Goal: Transaction & Acquisition: Purchase product/service

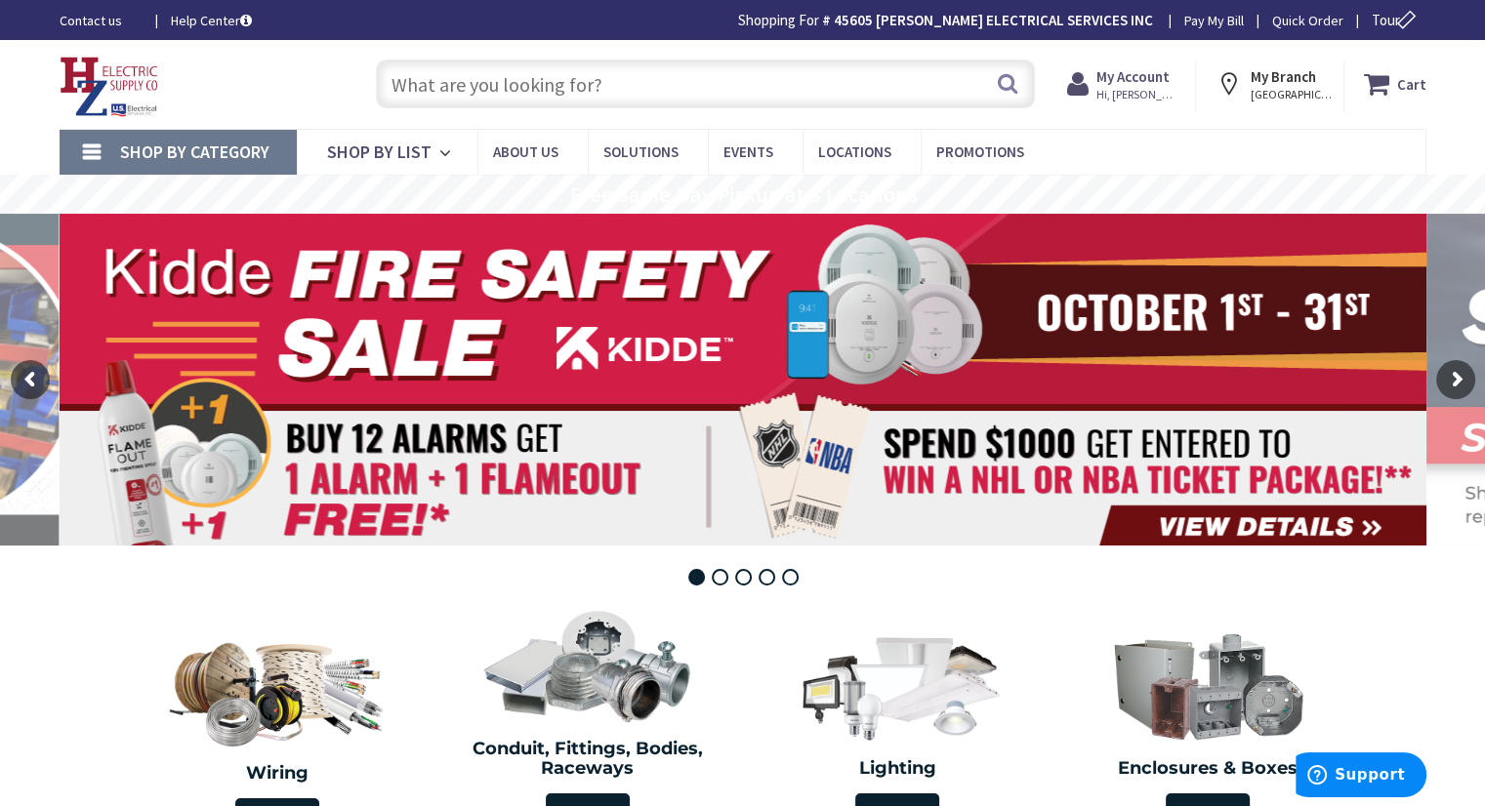
click at [703, 81] on input "text" at bounding box center [705, 84] width 659 height 49
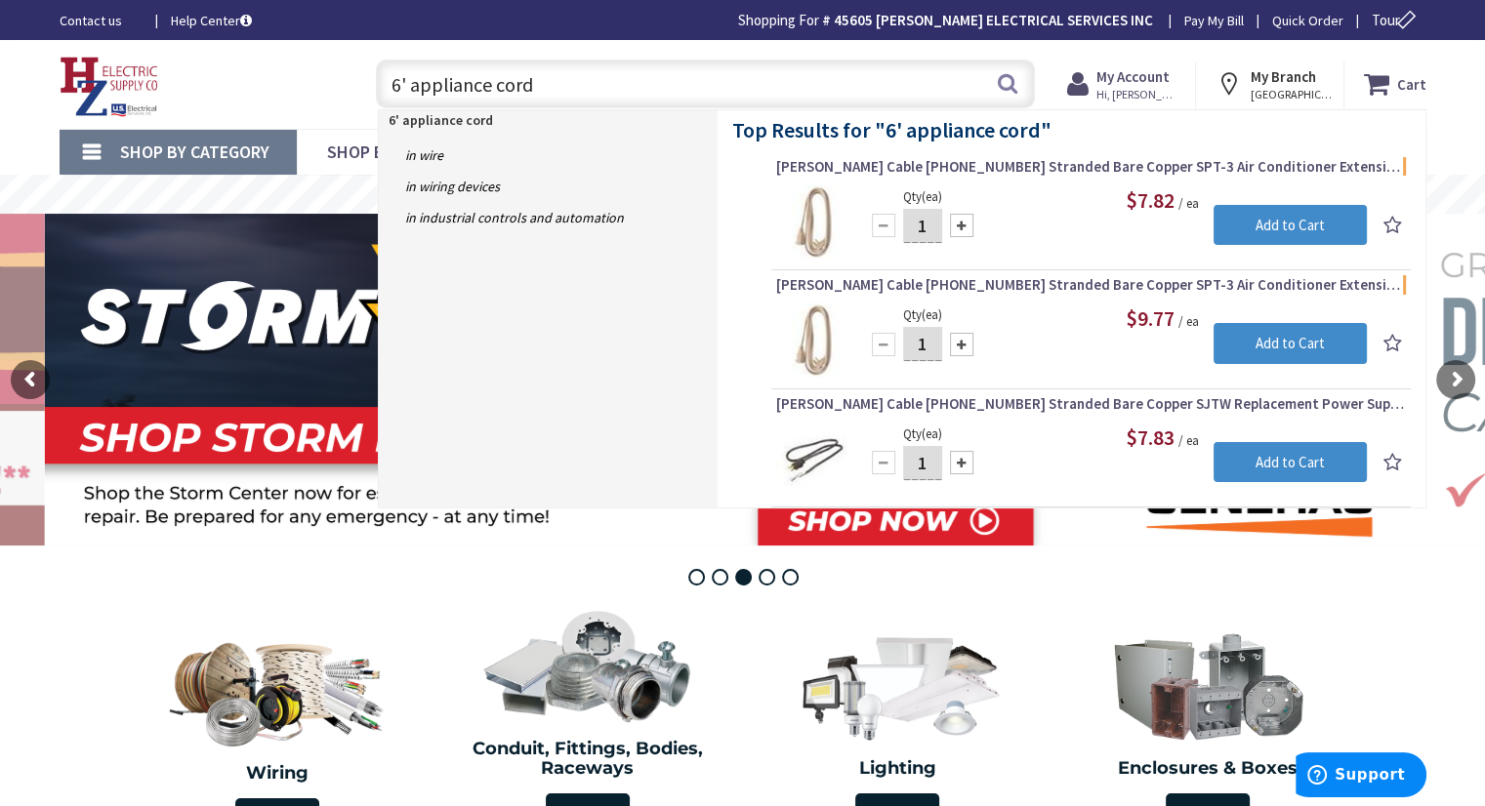
drag, startPoint x: 541, startPoint y: 89, endPoint x: 359, endPoint y: 95, distance: 181.7
click at [359, 95] on div "6' appliance cord 6' appliance cord Search" at bounding box center [700, 83] width 698 height 62
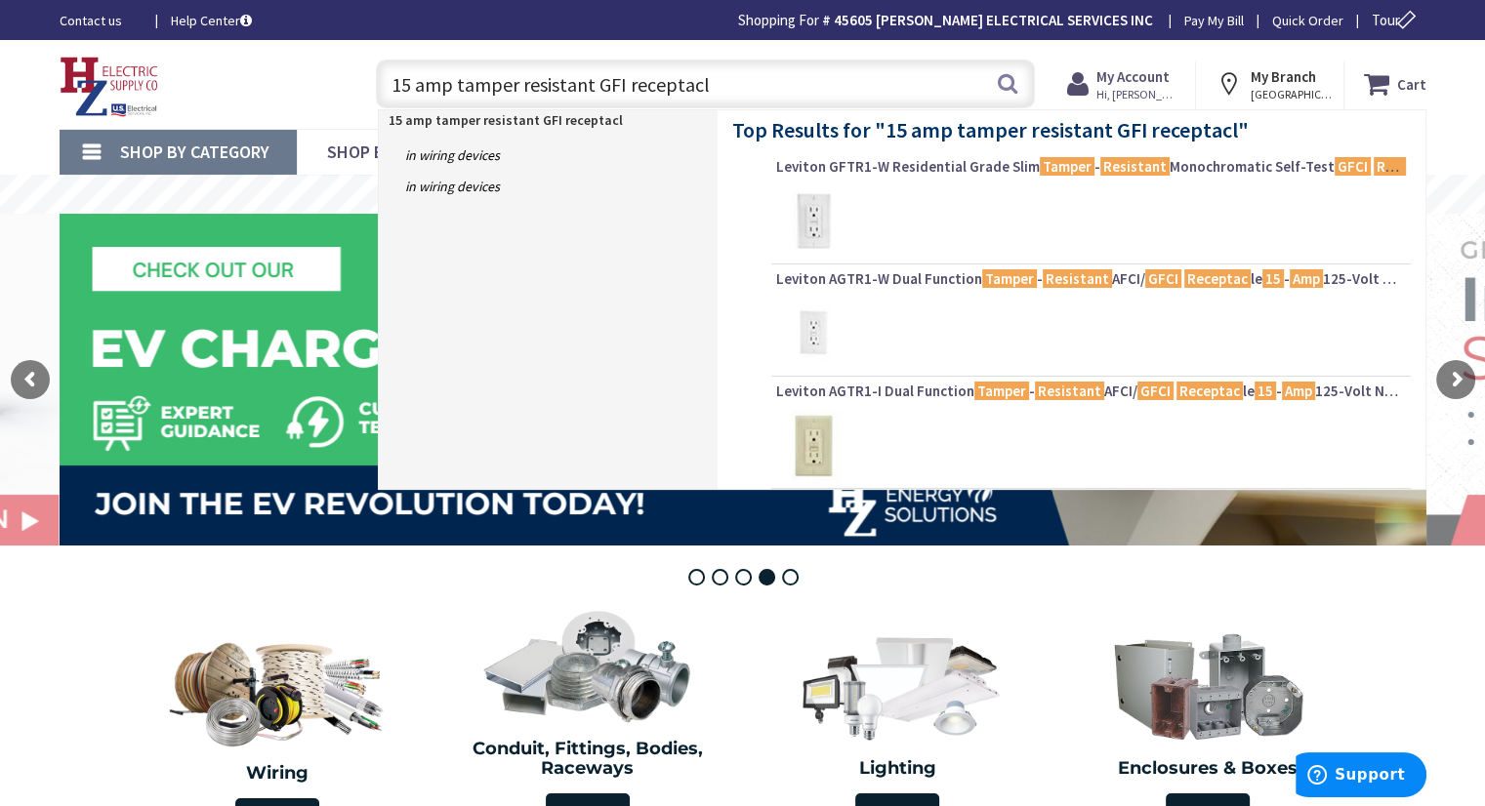
type input "15 amp tamper resistant GFI receptacle"
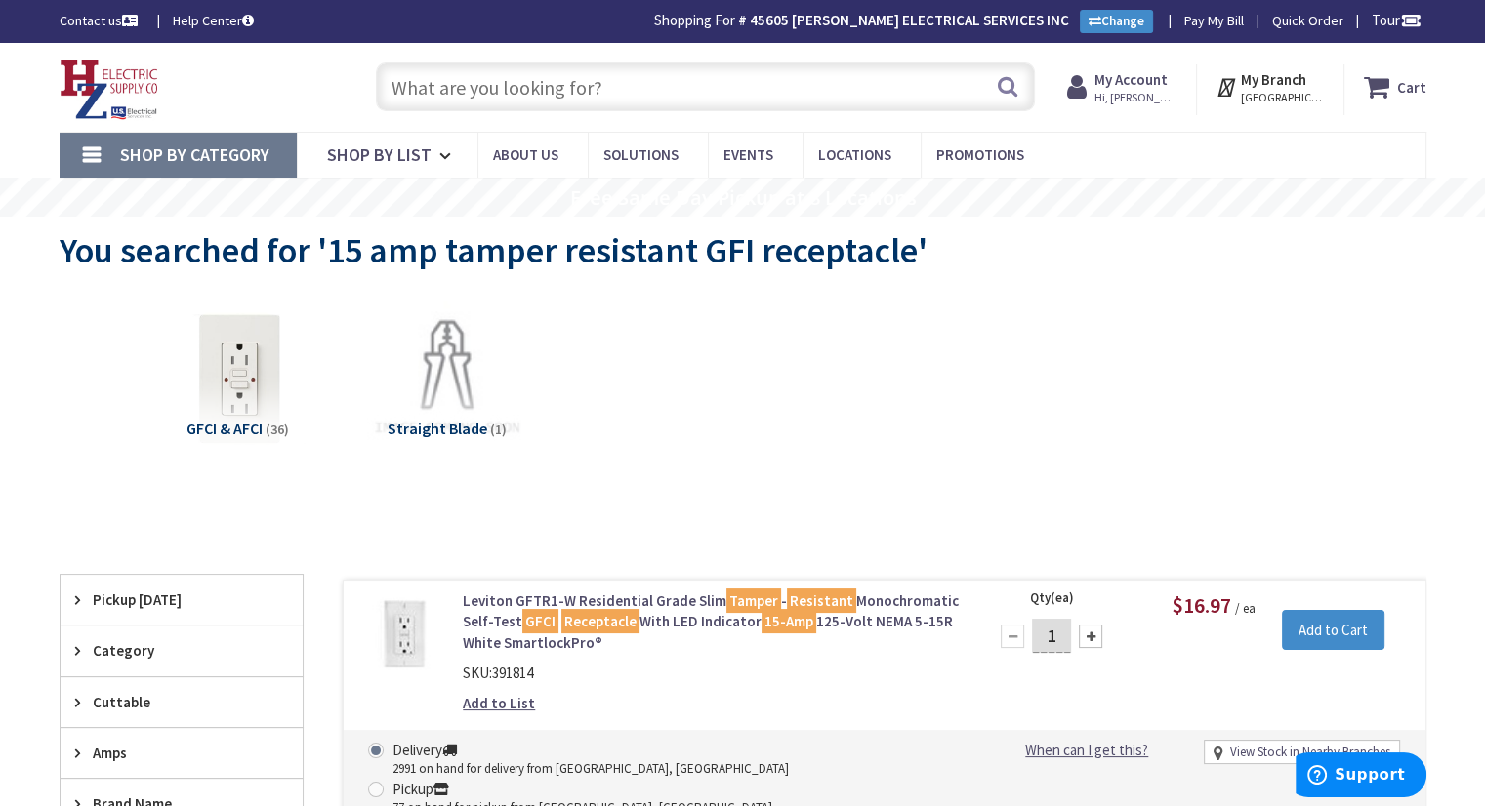
click at [415, 91] on input "text" at bounding box center [705, 86] width 659 height 49
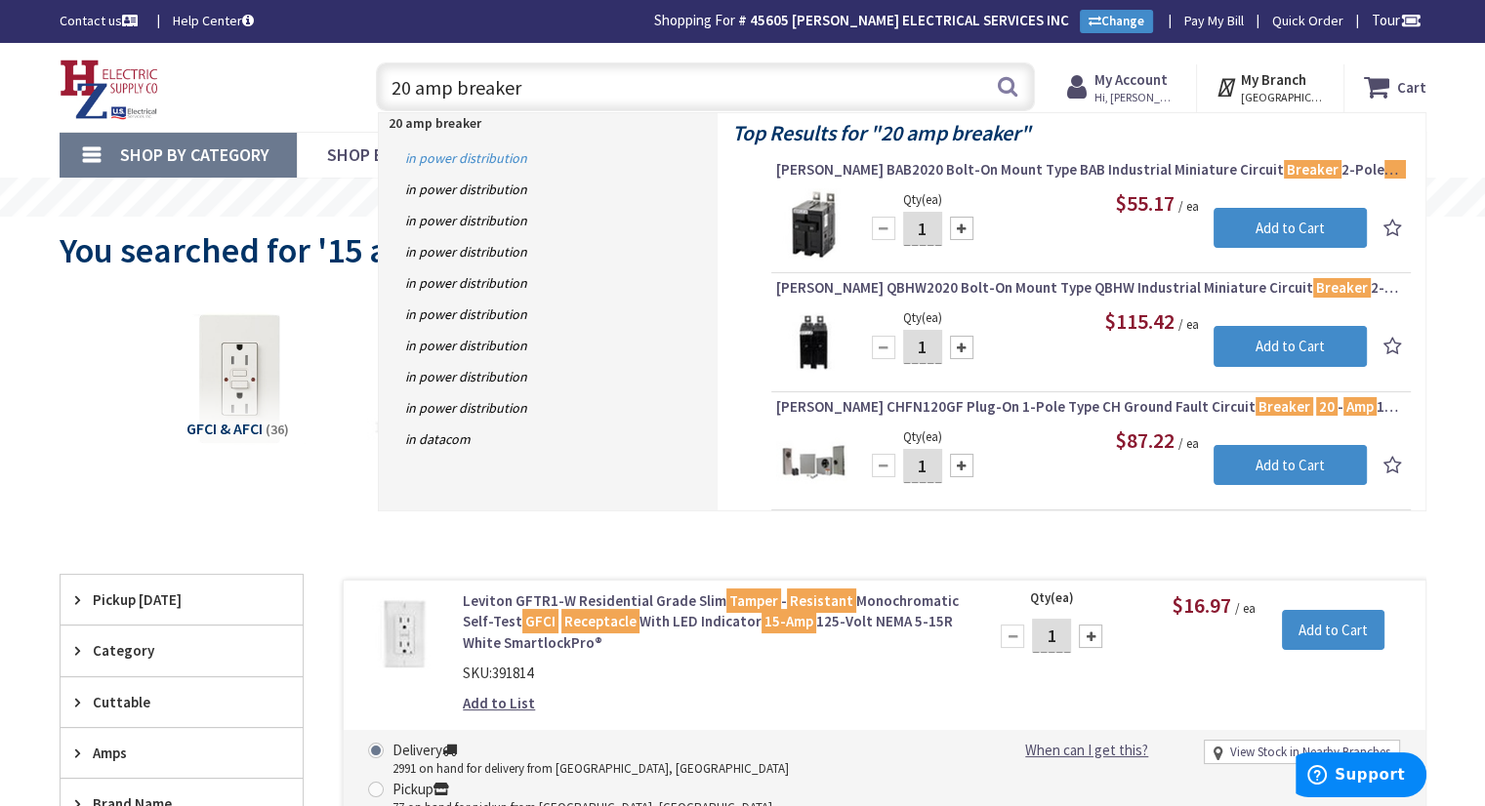
type input "20 amp breaker"
click at [474, 160] on link "in Power Distribution" at bounding box center [548, 158] width 339 height 31
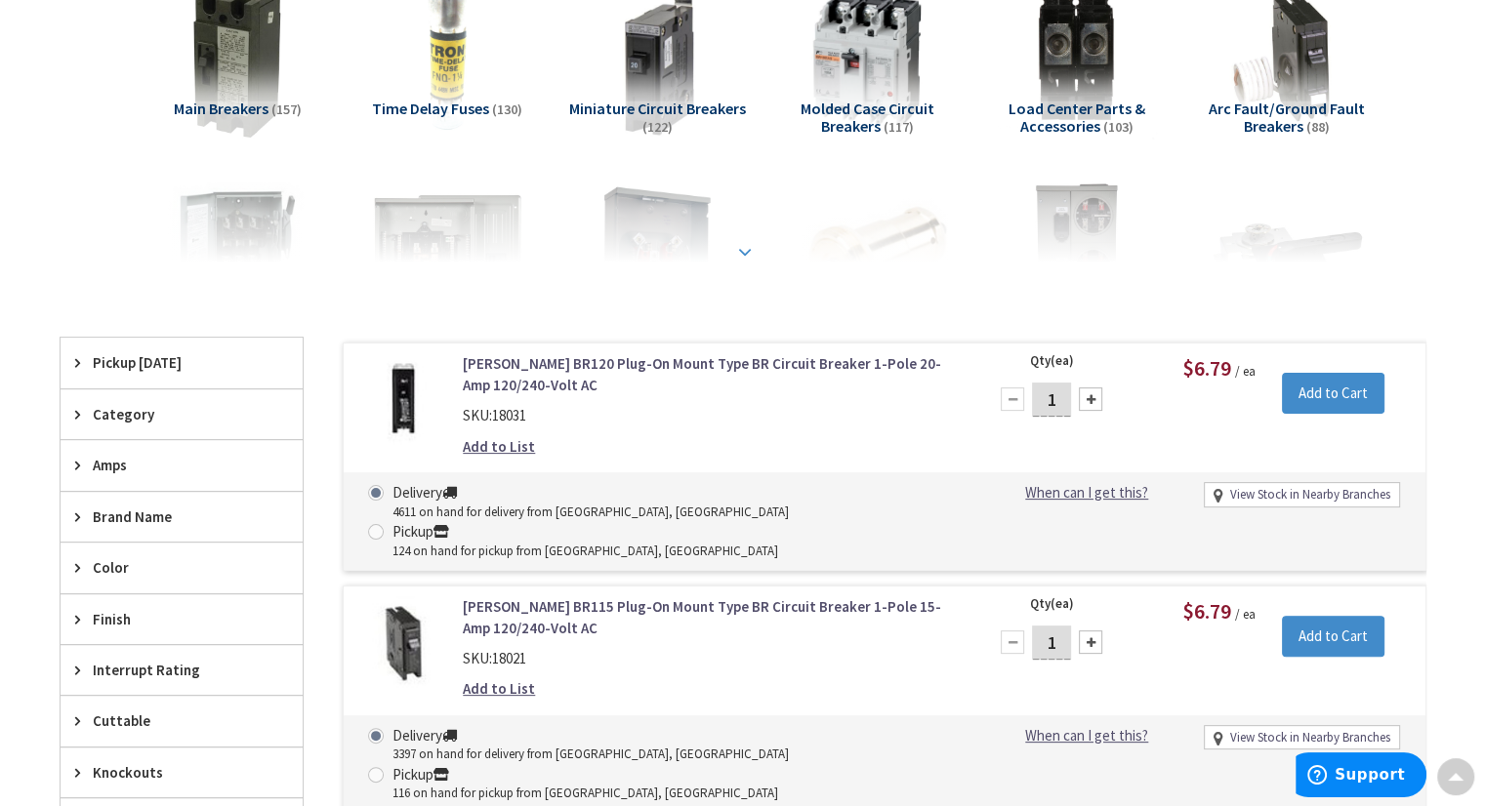
scroll to position [391, 0]
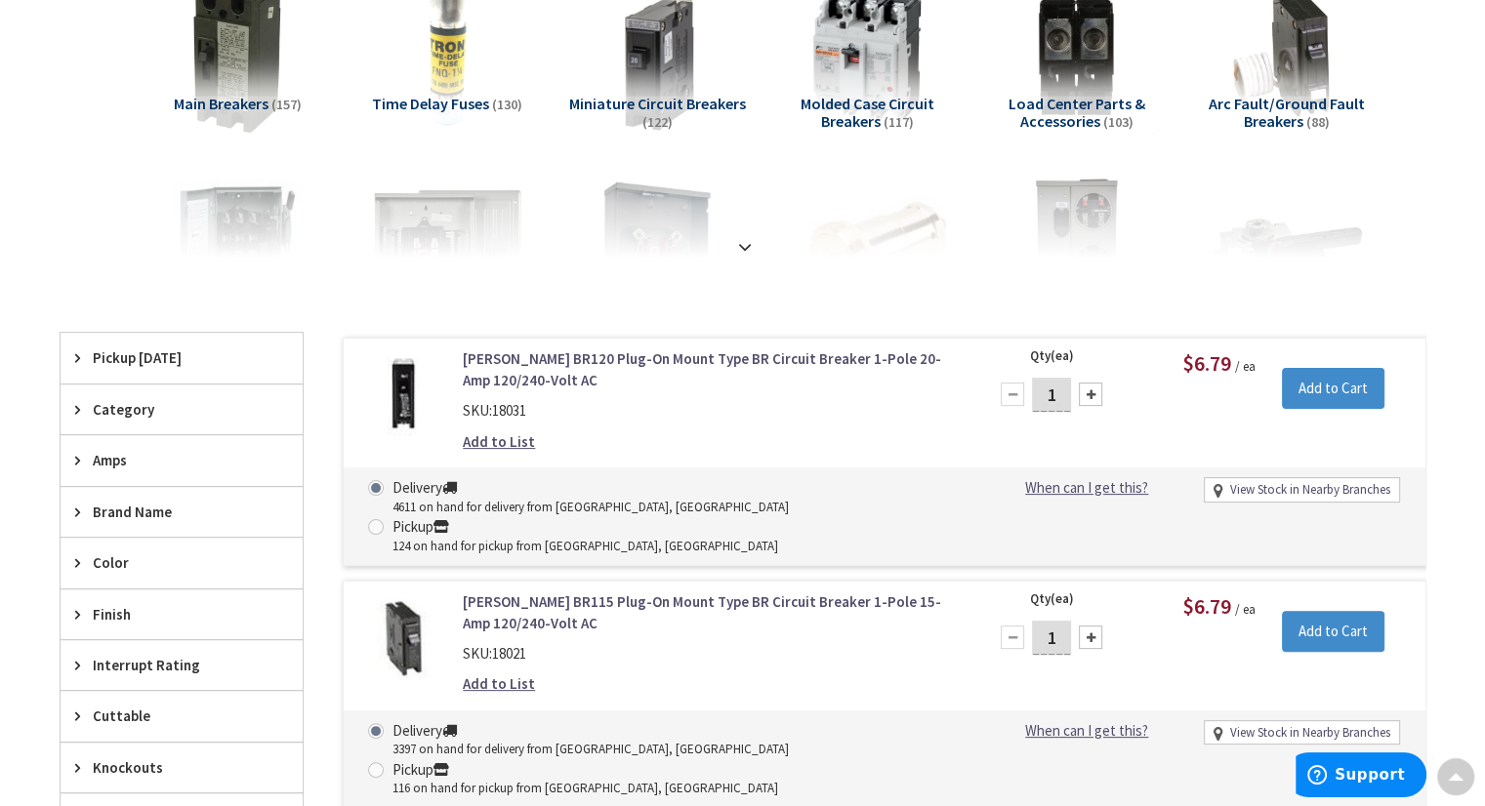
click at [112, 460] on span "Amps" at bounding box center [172, 460] width 159 height 21
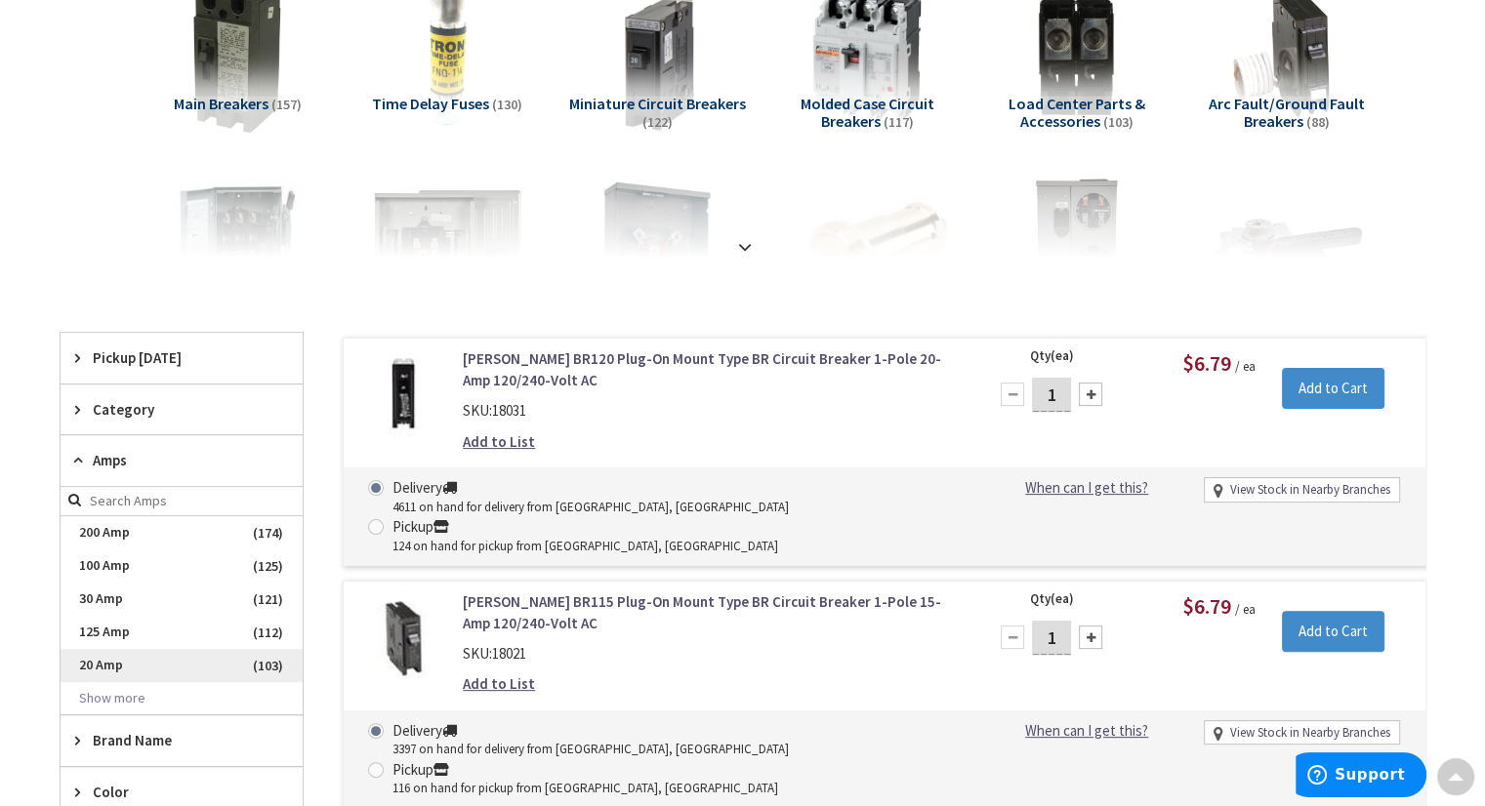
click at [113, 662] on span "20 Amp" at bounding box center [182, 665] width 242 height 33
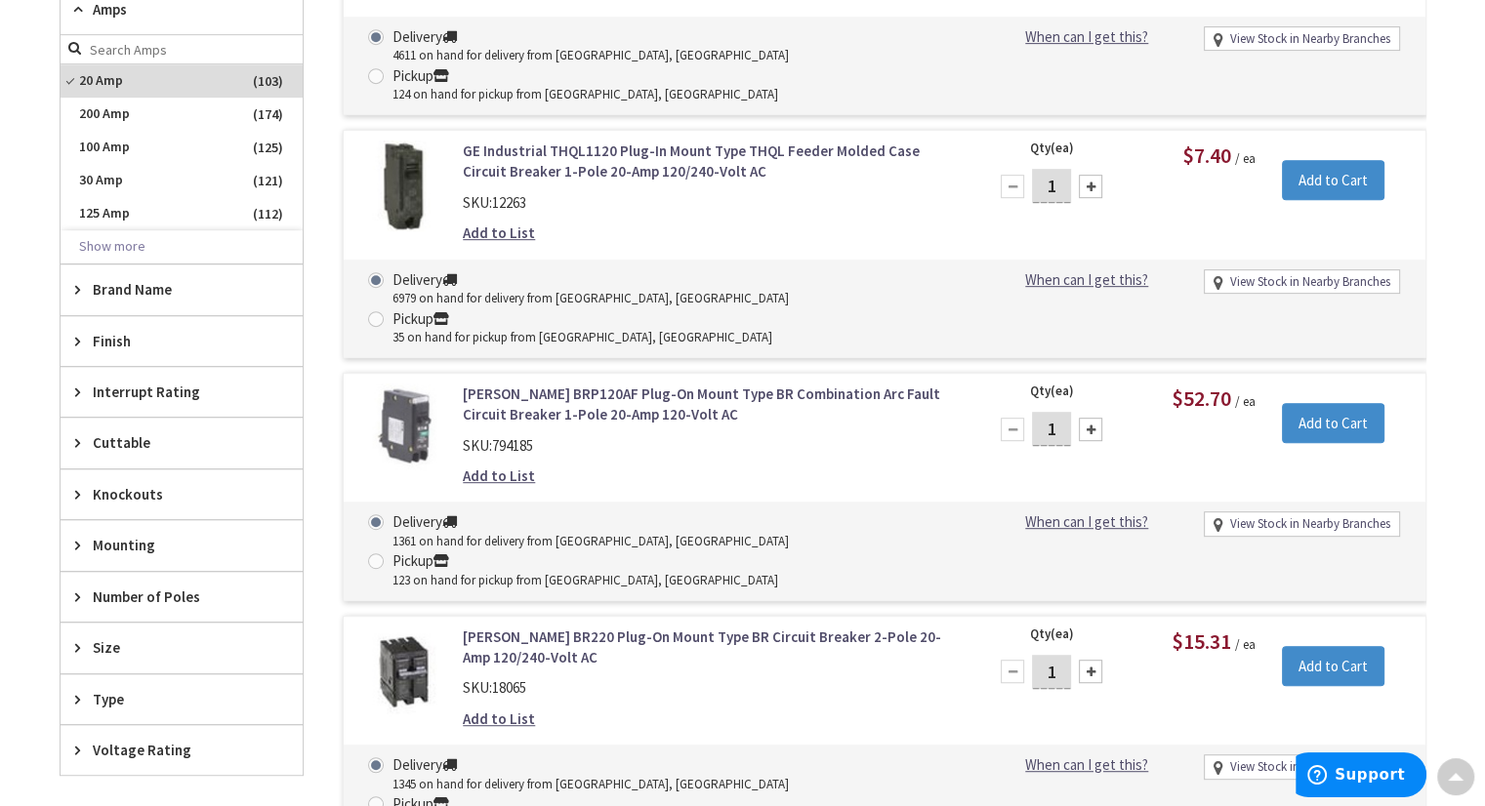
scroll to position [978, 0]
click at [139, 282] on span "Brand Name" at bounding box center [172, 287] width 159 height 21
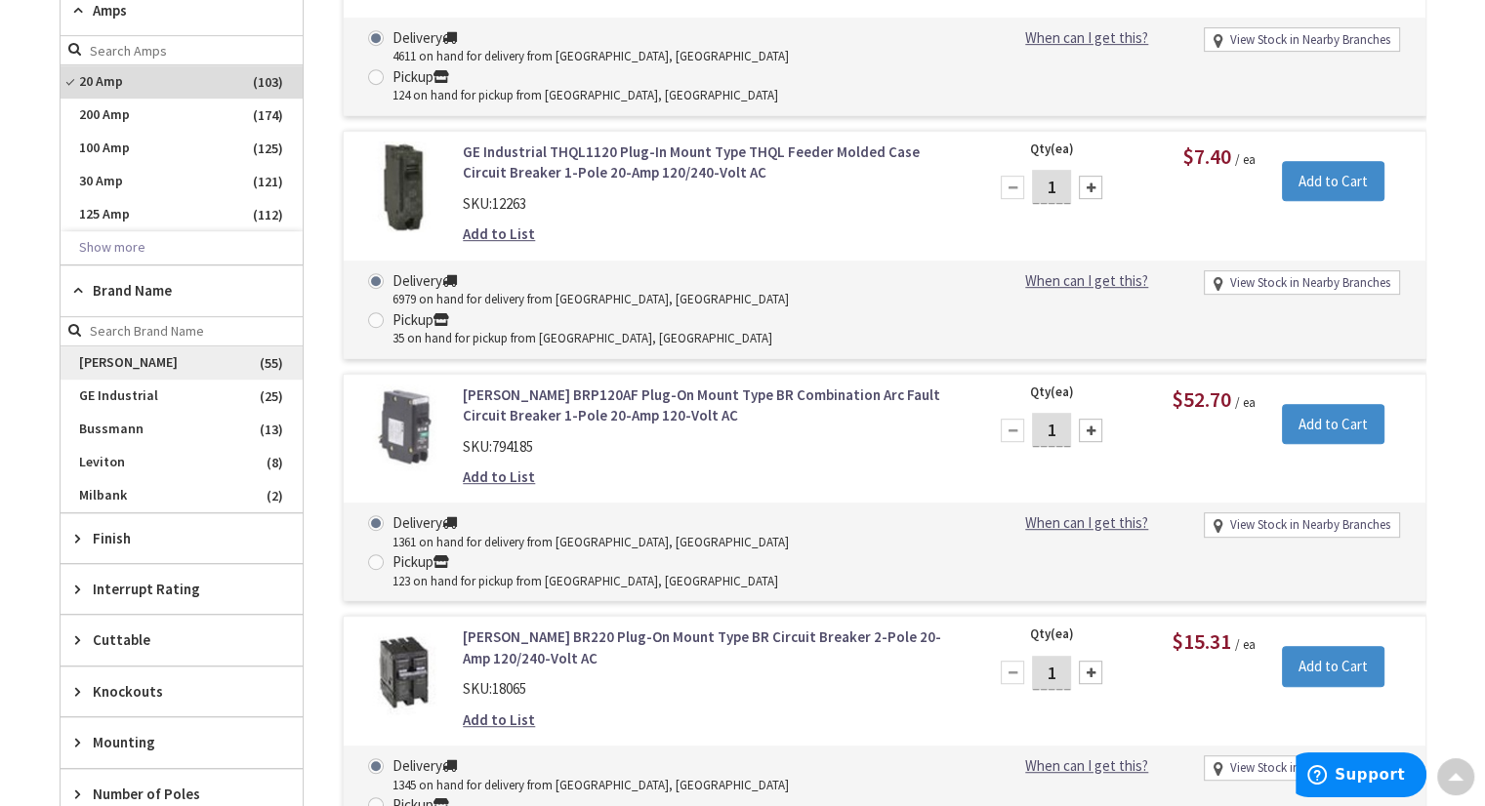
click at [105, 356] on span "[PERSON_NAME]" at bounding box center [182, 363] width 242 height 33
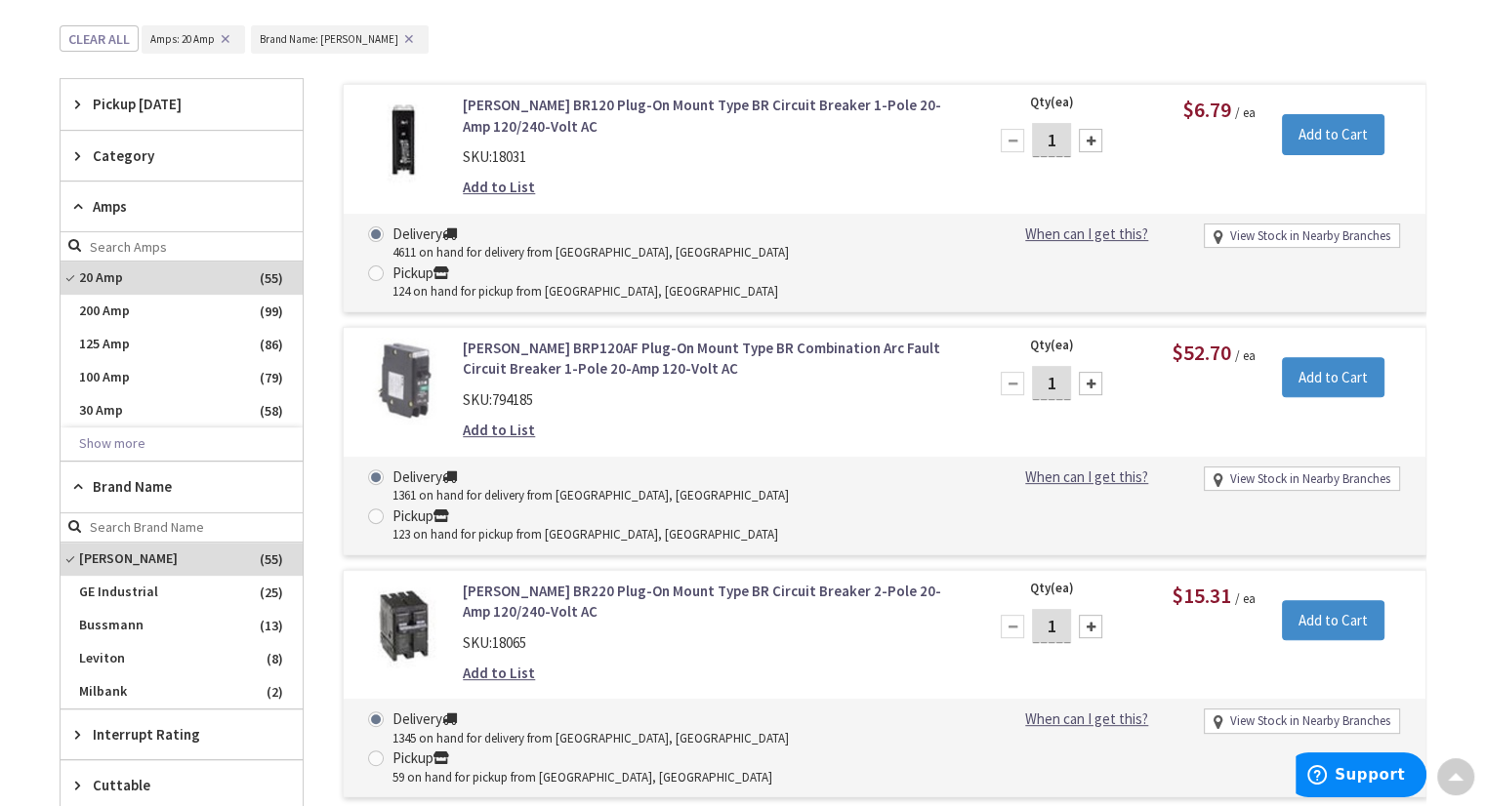
scroll to position [0, 0]
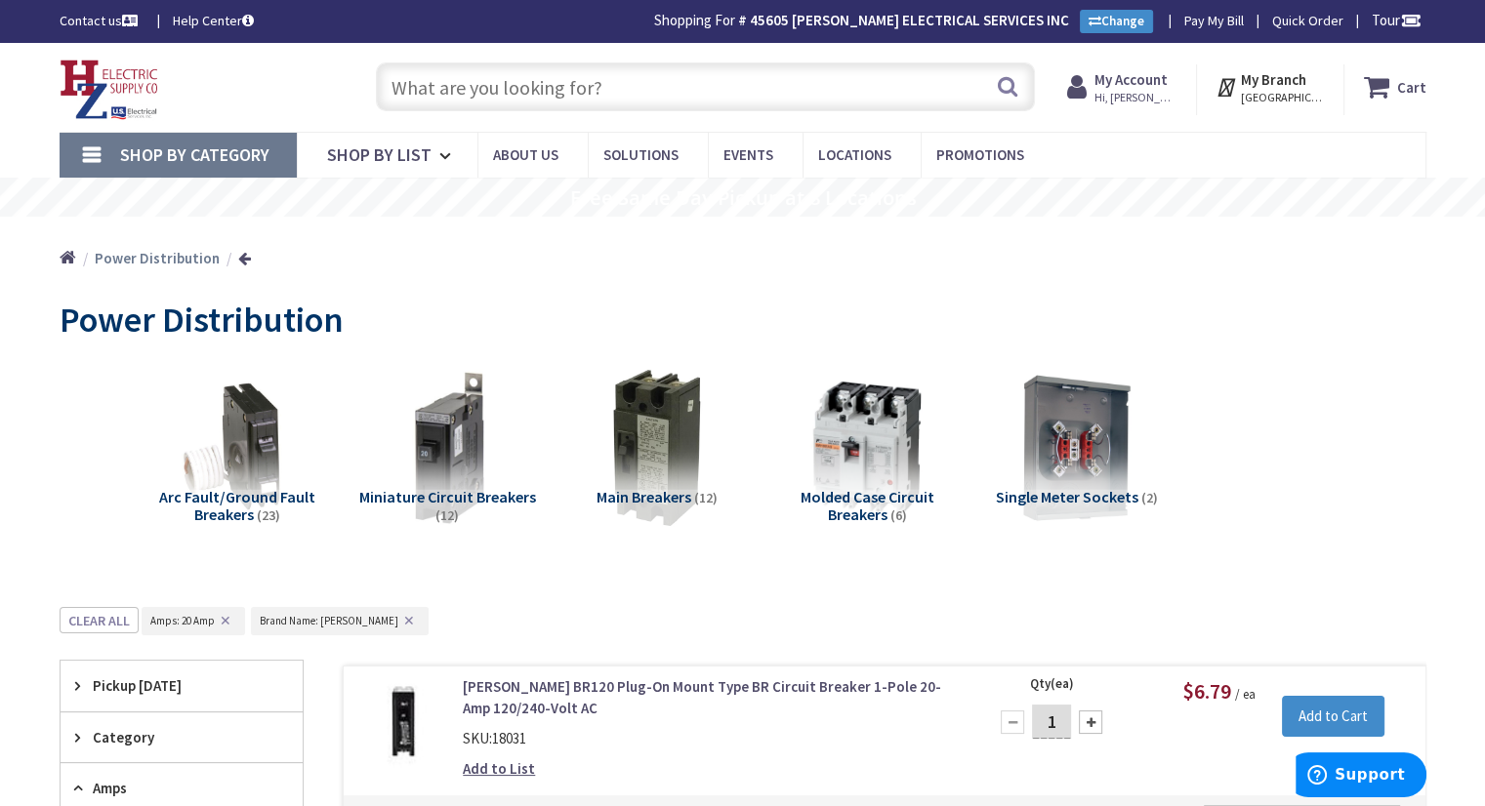
click at [414, 92] on input "text" at bounding box center [705, 86] width 659 height 49
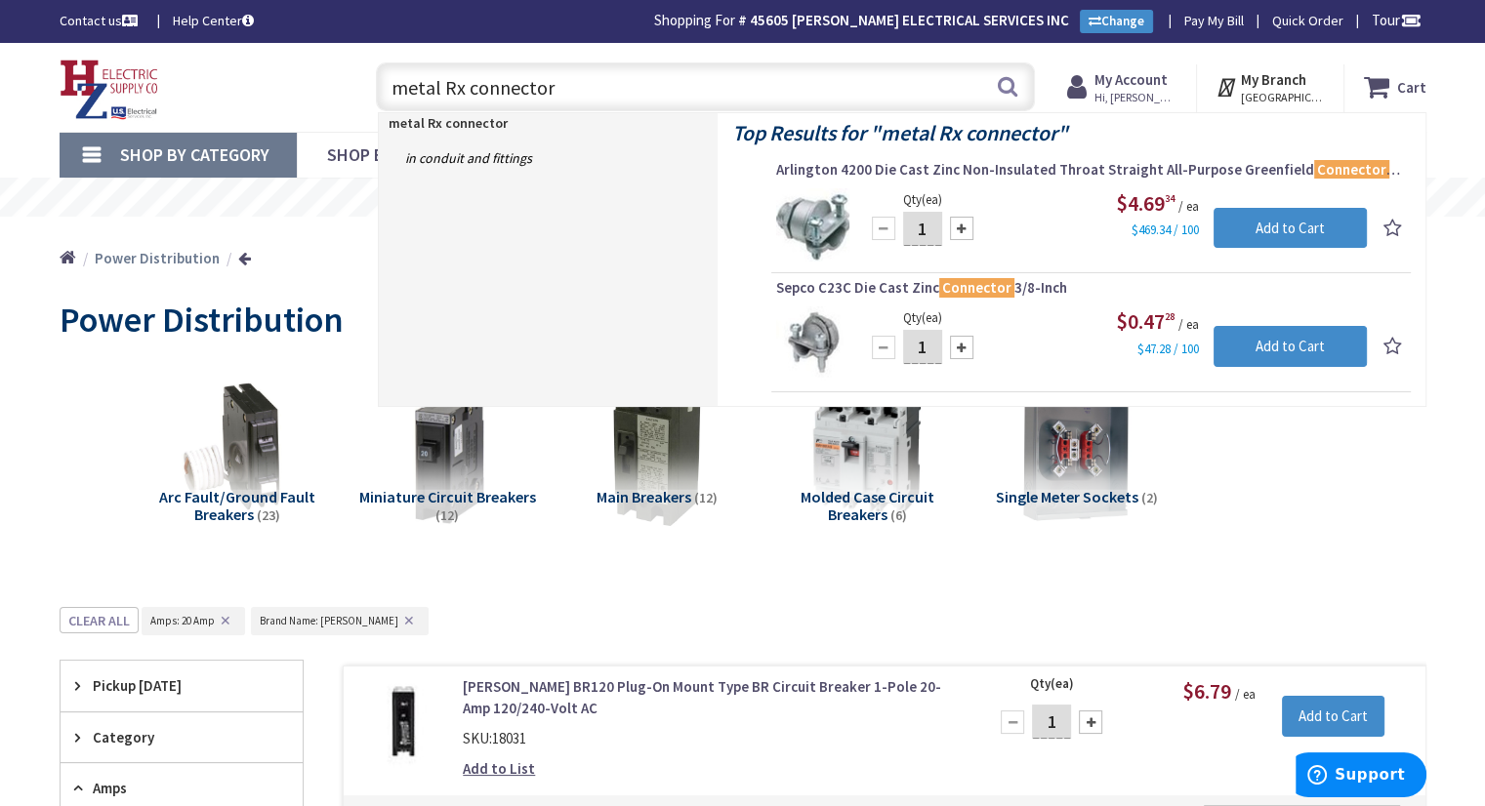
type input "metal Rx connector"
click at [645, 153] on link "in Conduit and Fittings" at bounding box center [548, 158] width 339 height 31
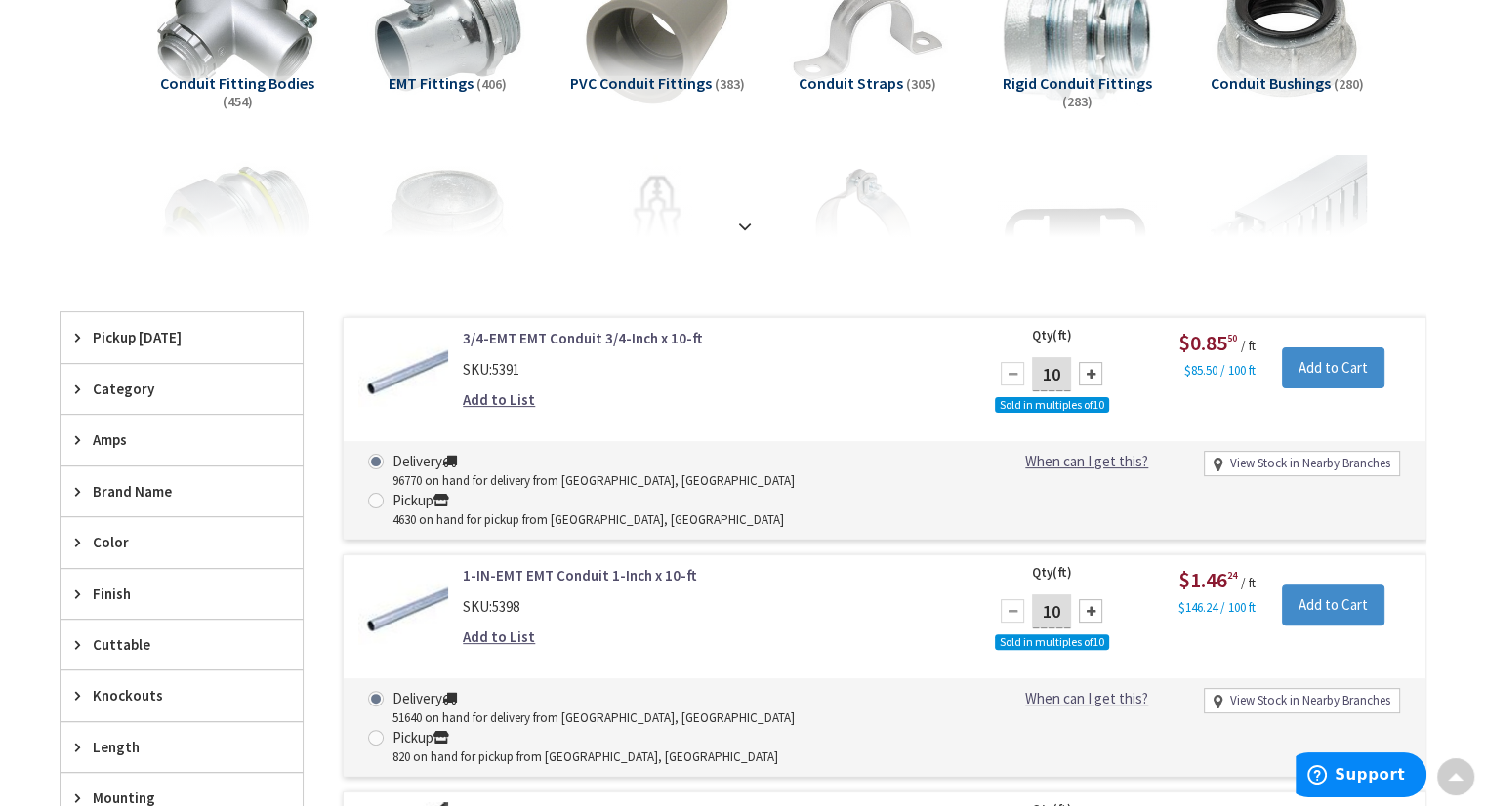
scroll to position [100, 0]
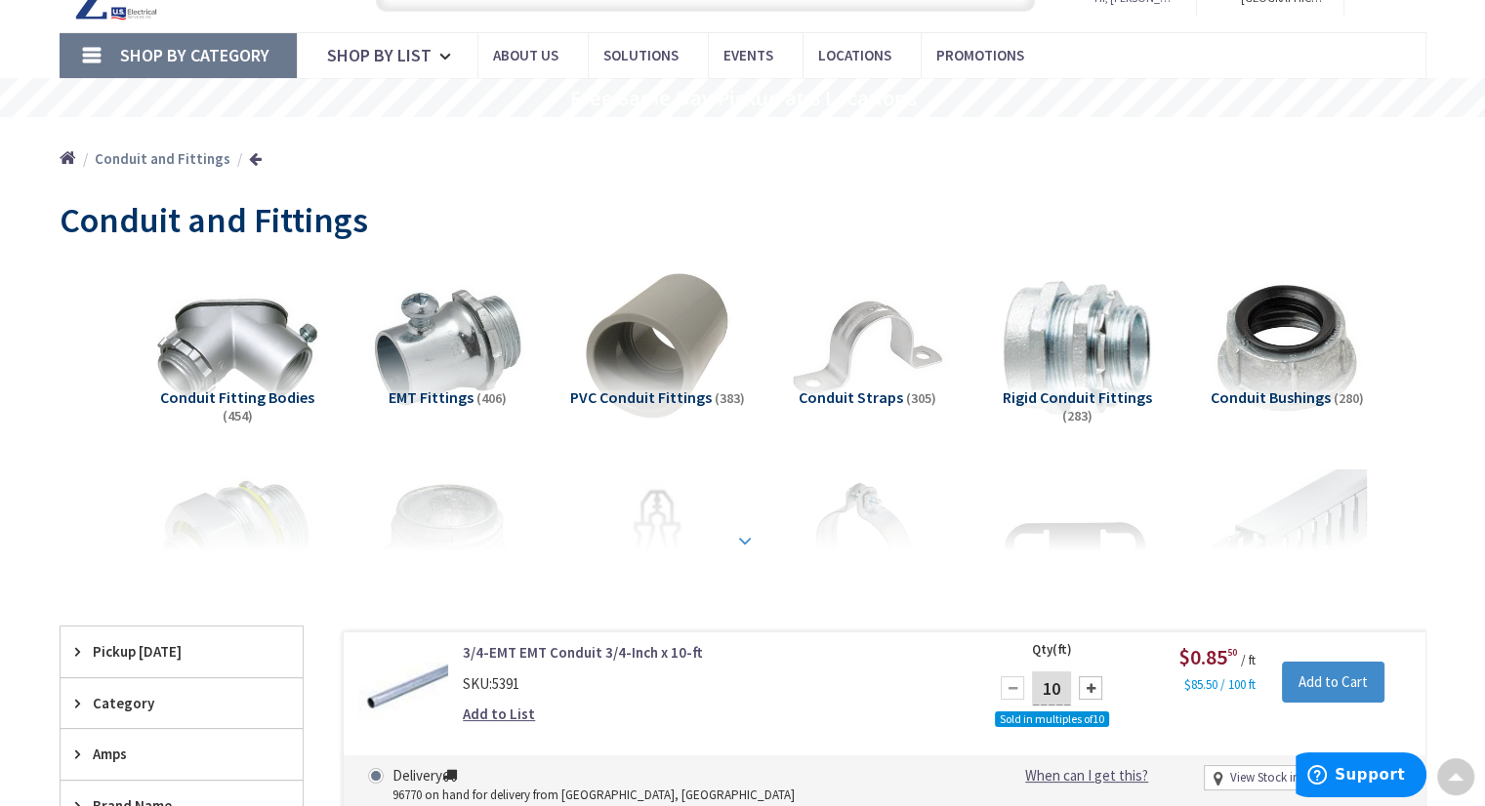
click at [743, 531] on strong at bounding box center [744, 533] width 23 height 21
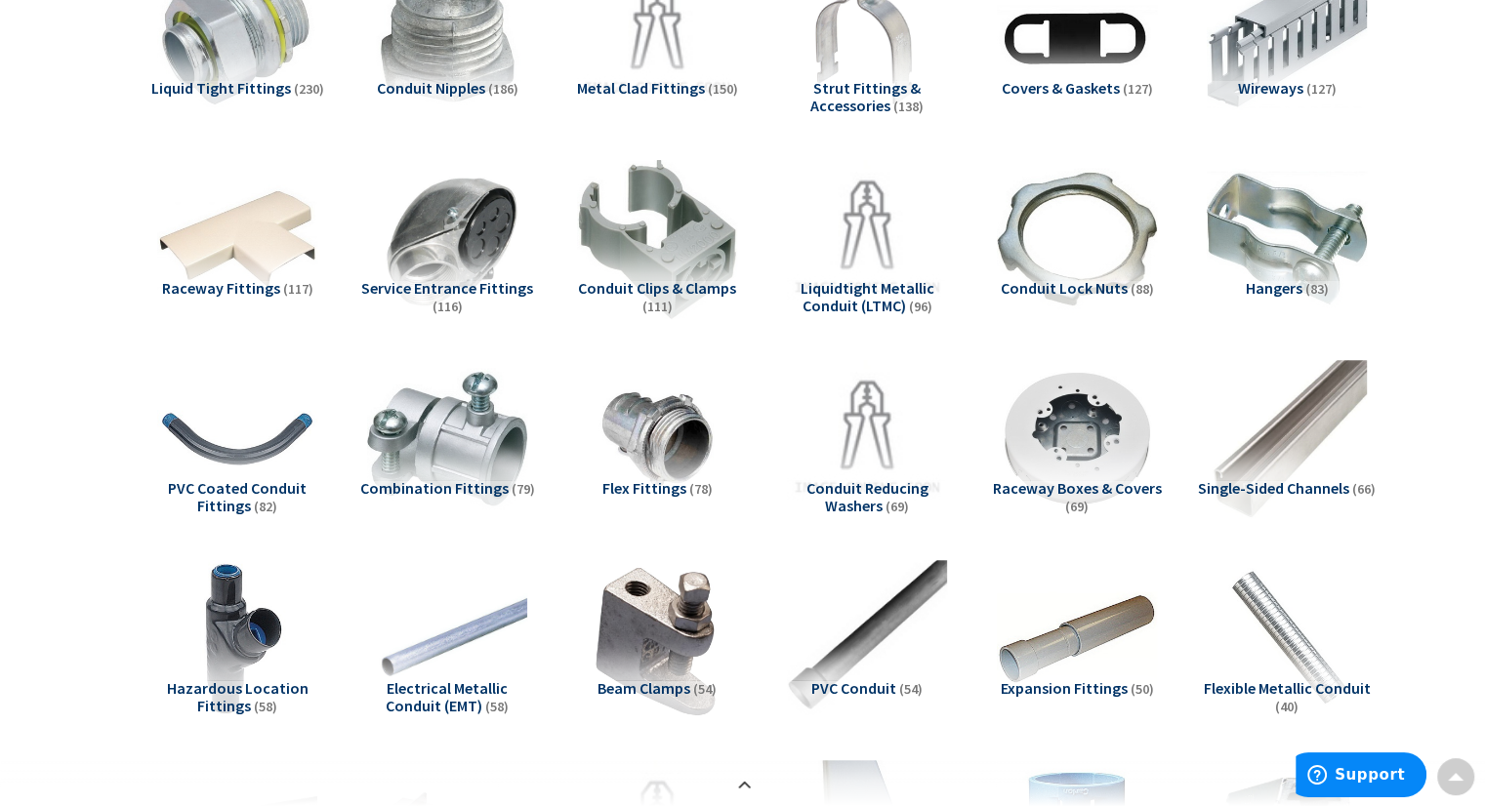
scroll to position [295, 0]
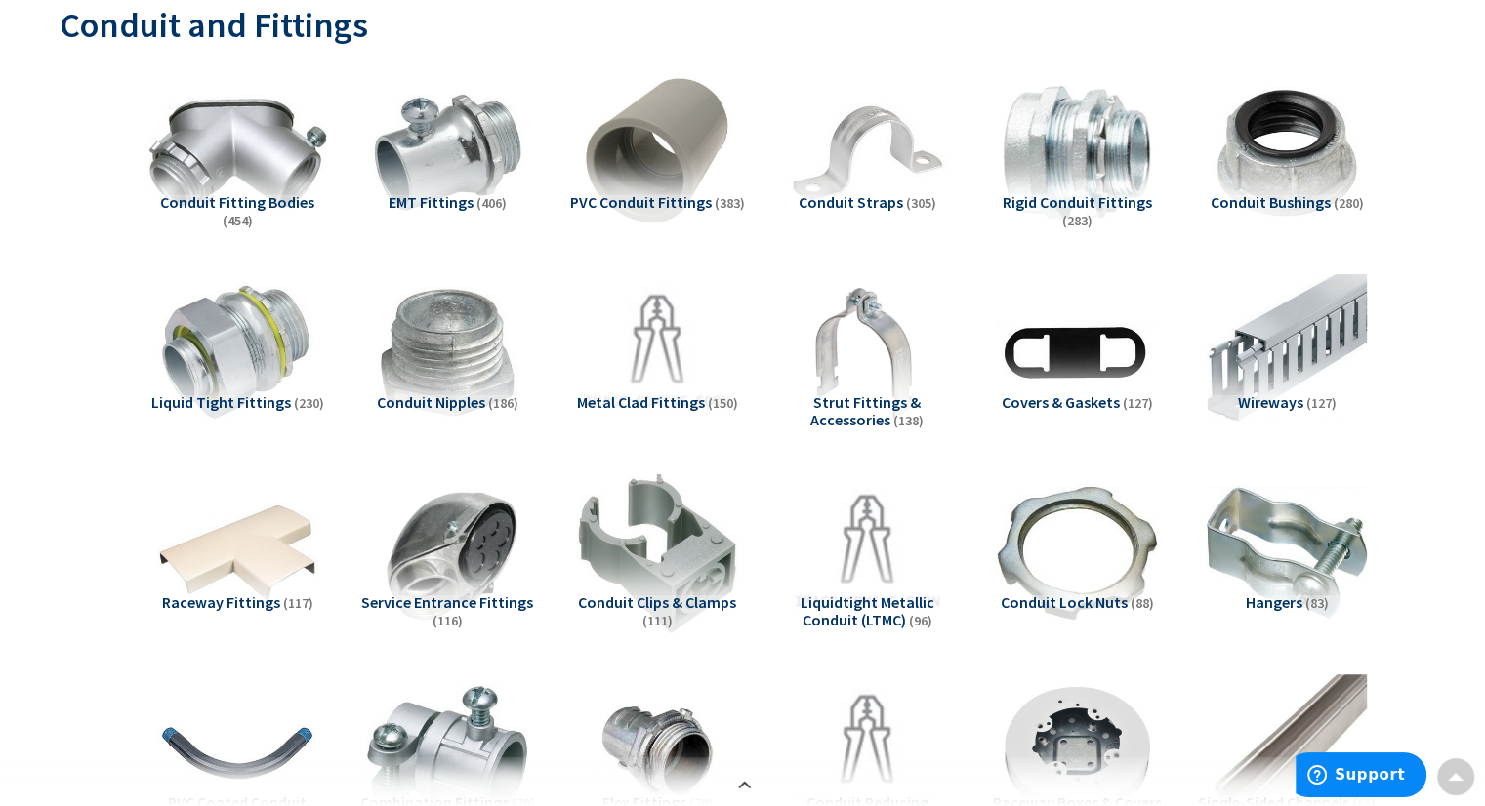
click at [246, 130] on img at bounding box center [236, 152] width 177 height 177
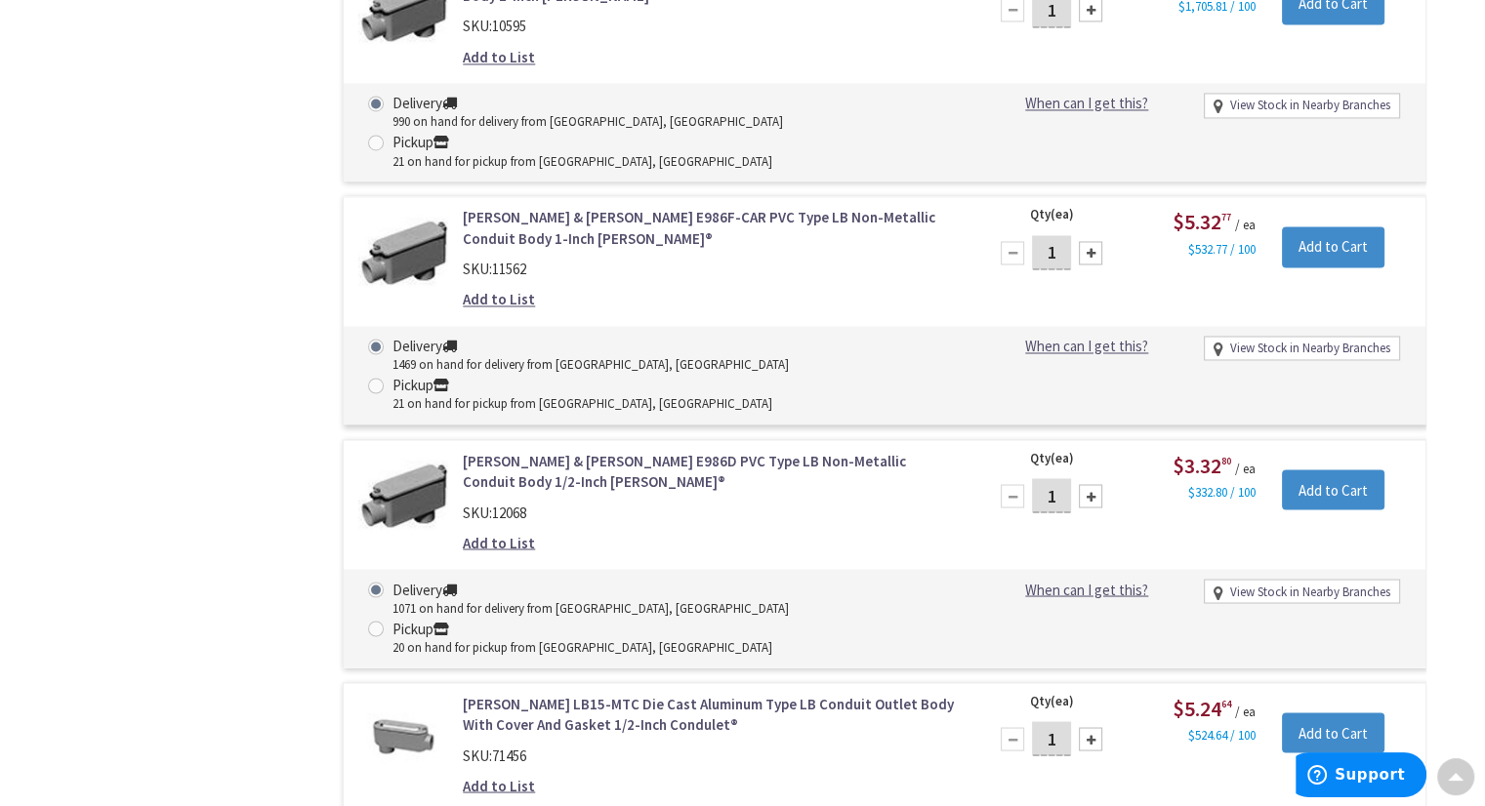
scroll to position [3184, 0]
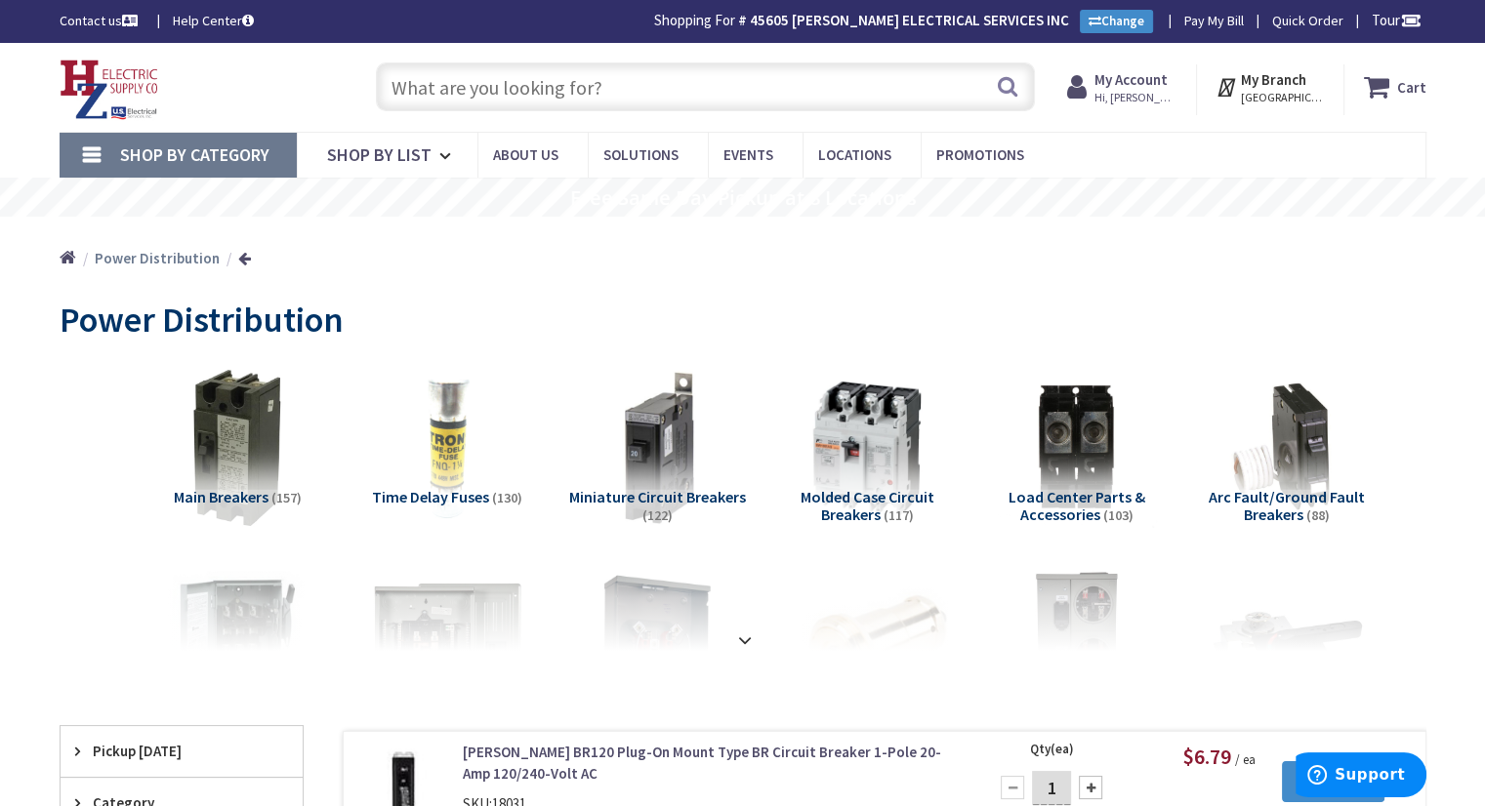
click at [65, 255] on link "Home" at bounding box center [68, 258] width 17 height 25
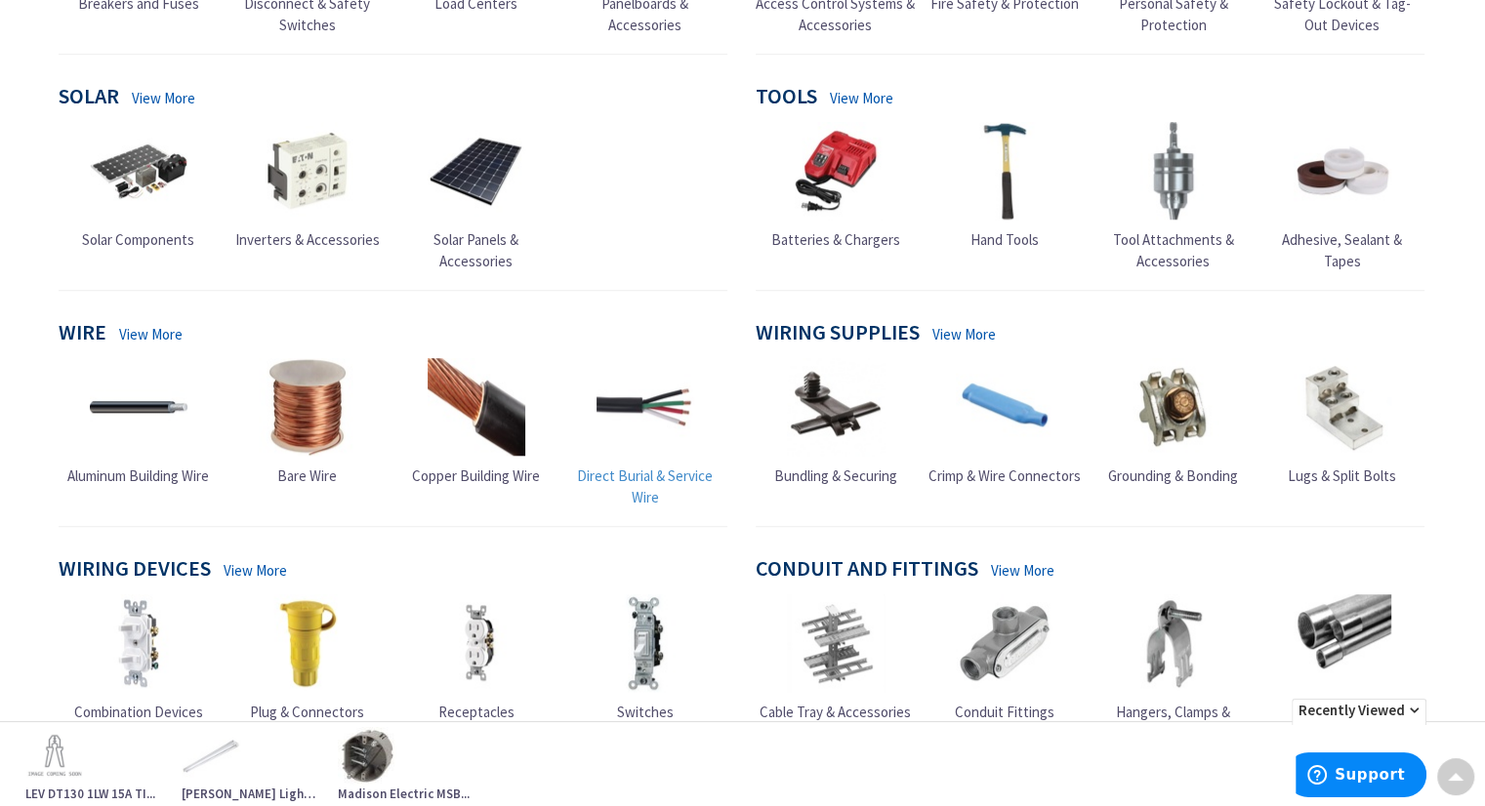
scroll to position [1632, 0]
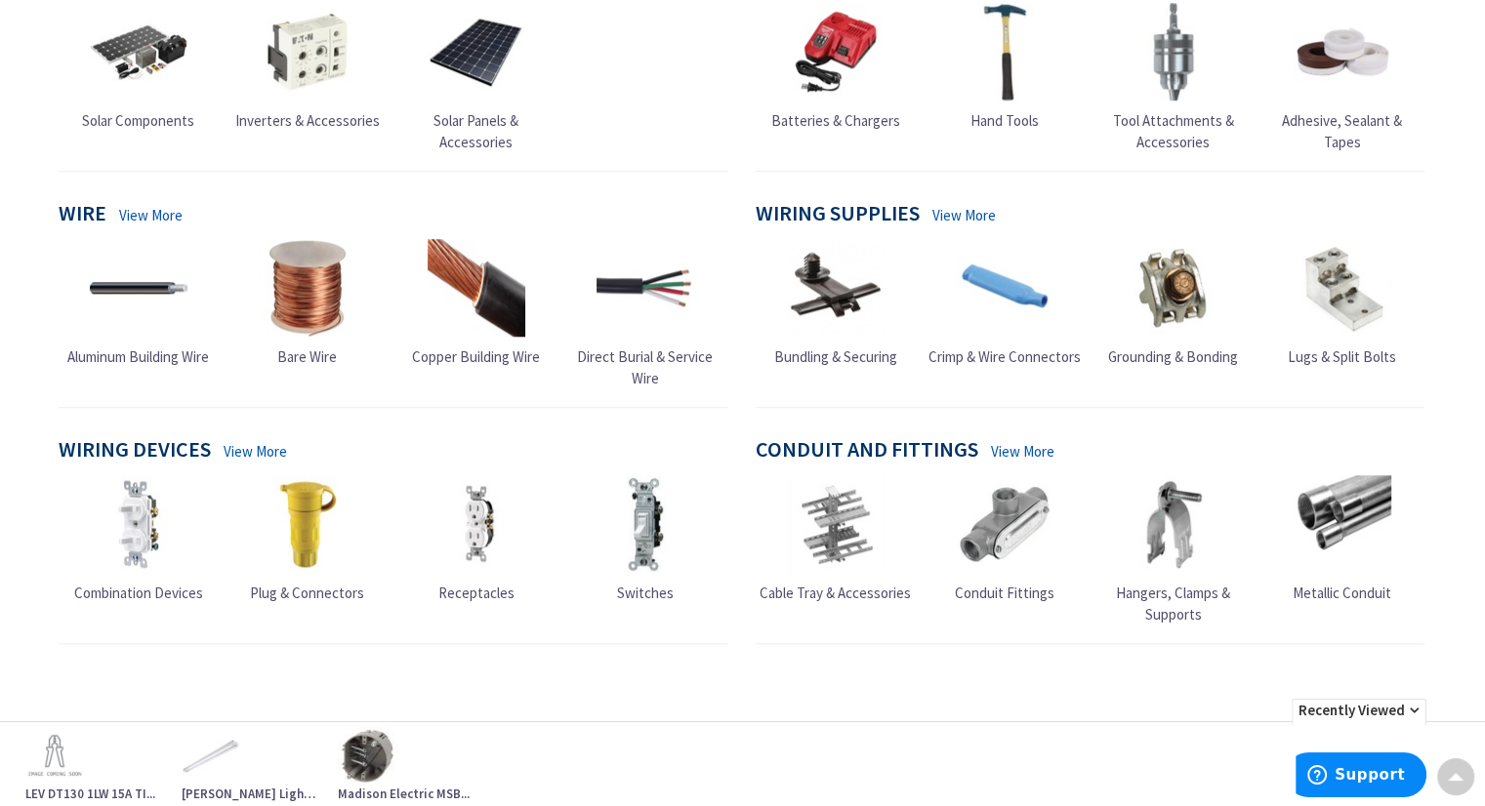
click at [1011, 462] on link "View More" at bounding box center [1022, 451] width 63 height 21
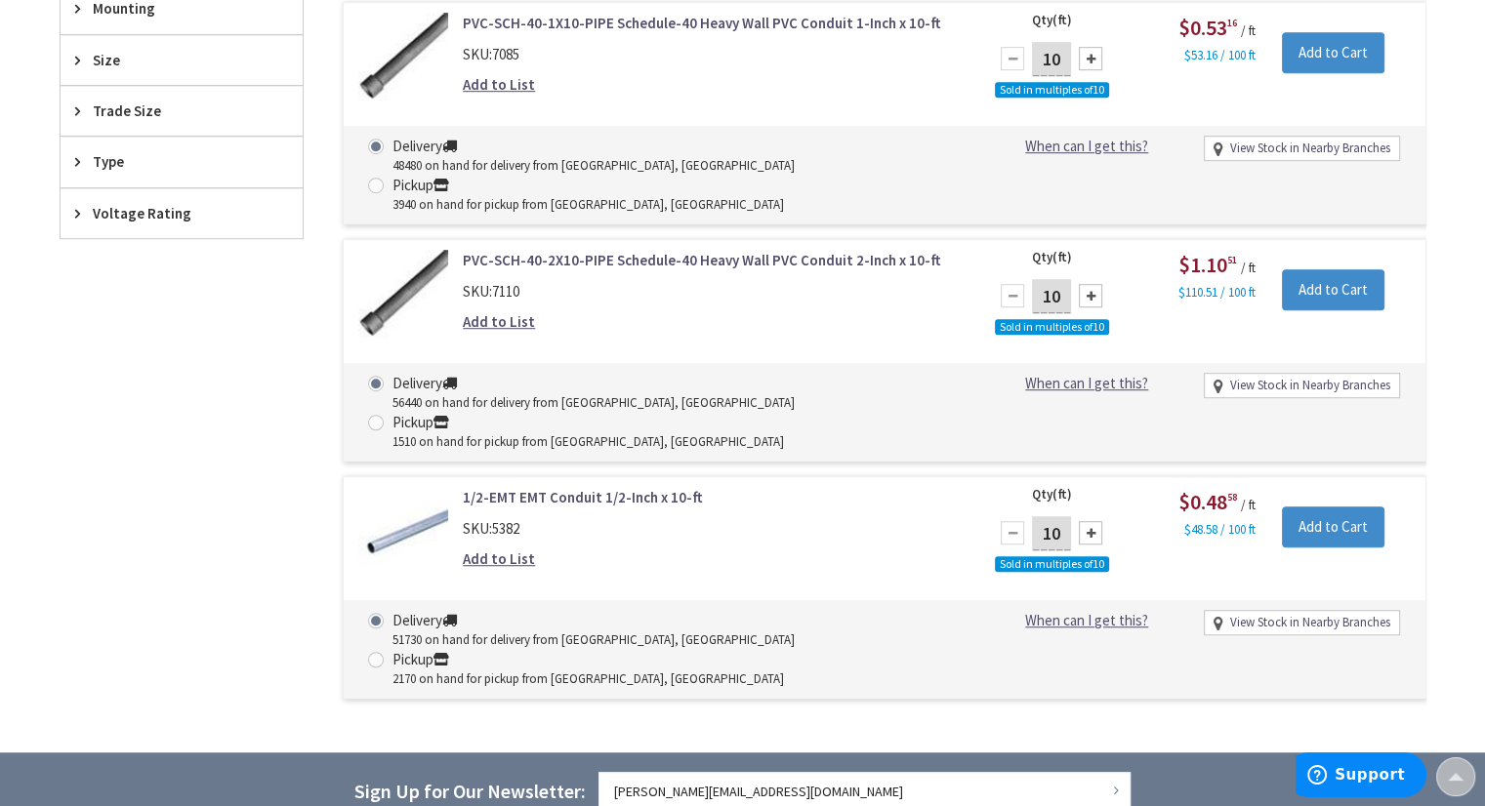
scroll to position [1269, 0]
